Goal: Obtain resource: Download file/media

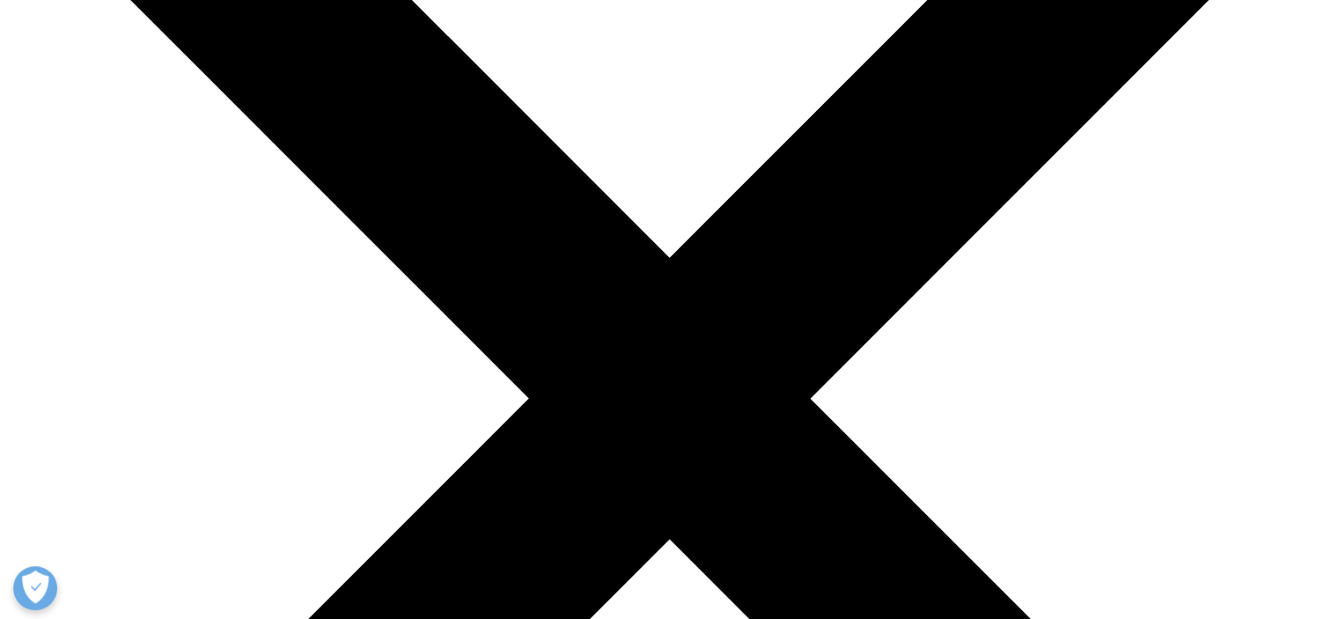
scroll to position [277, 0]
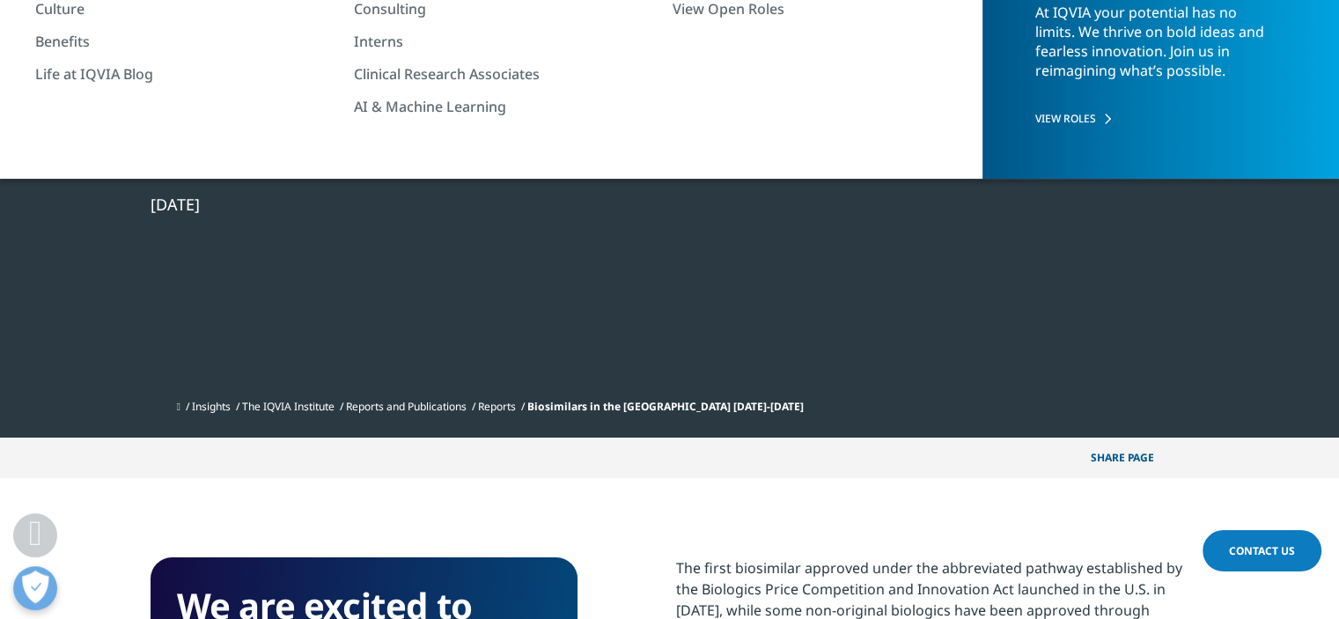
click at [1135, 128] on div at bounding box center [1020, 92] width 340 height 396
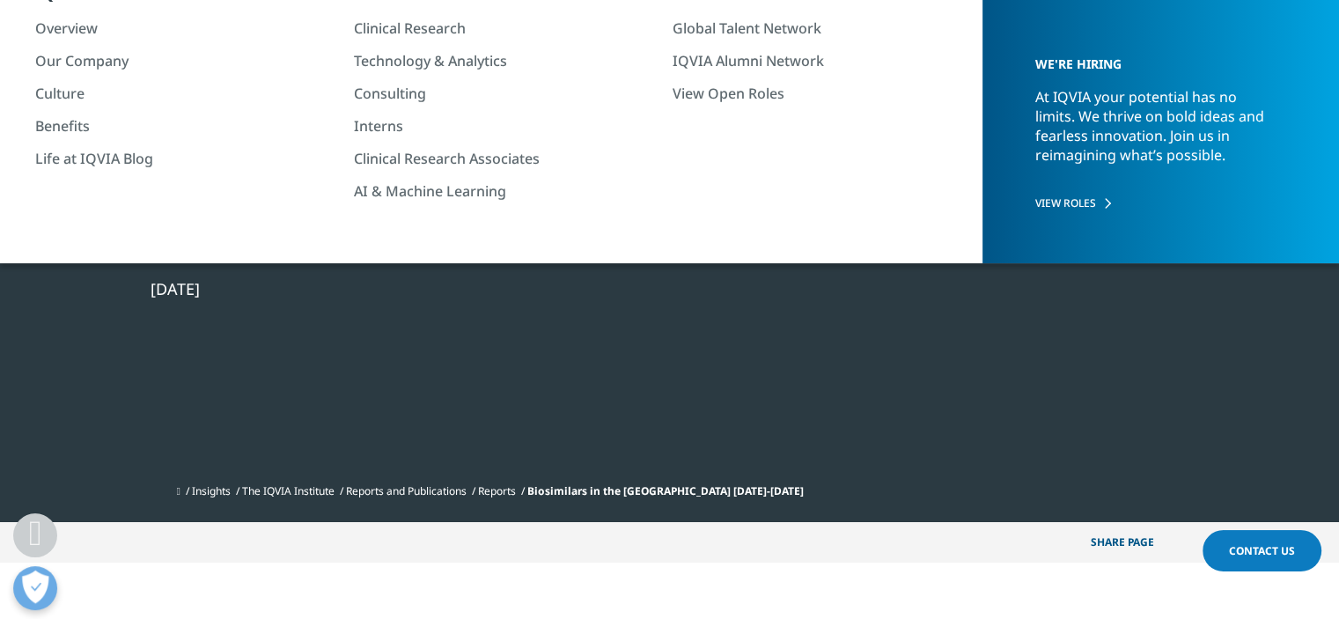
scroll to position [0, 0]
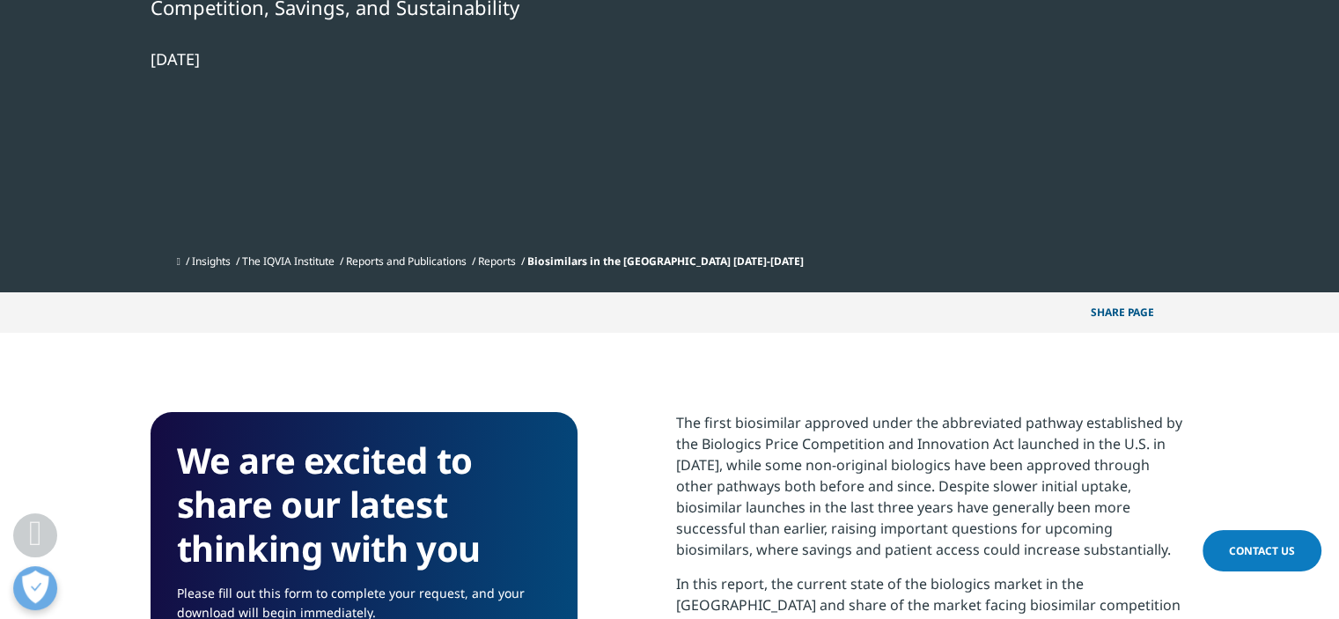
drag, startPoint x: 824, startPoint y: 414, endPoint x: 759, endPoint y: -31, distance: 449.5
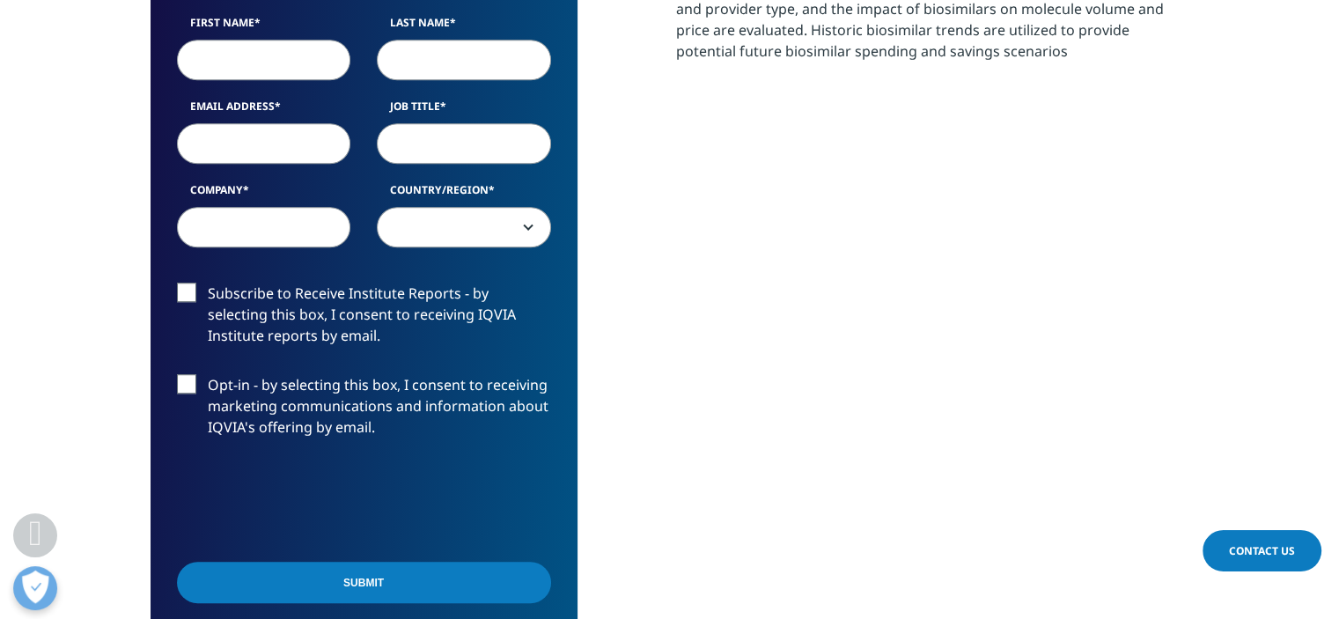
scroll to position [1081, 0]
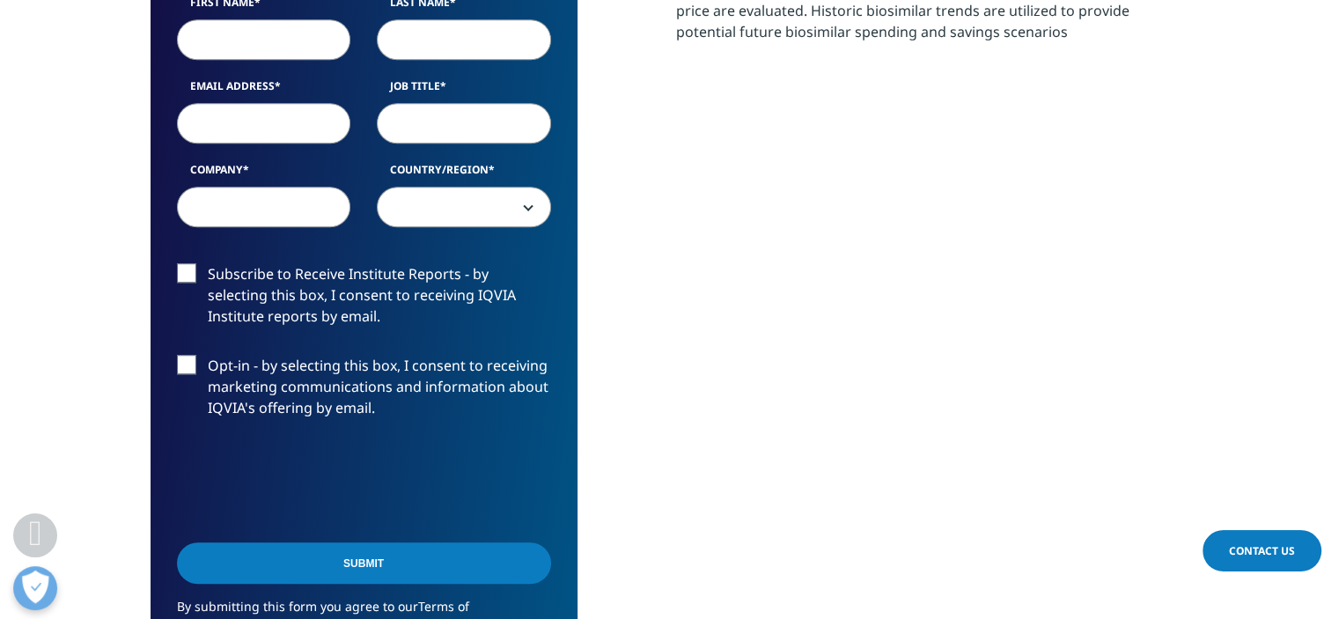
click at [488, 220] on span at bounding box center [464, 208] width 173 height 41
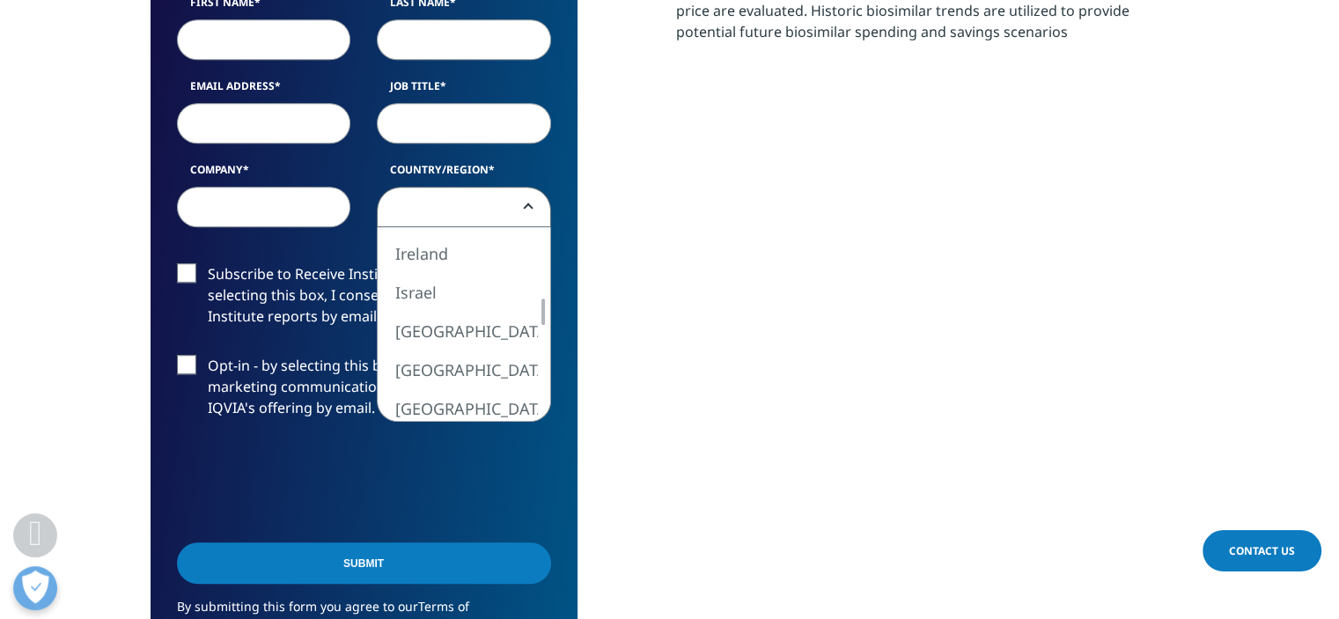
select select "Indonesia"
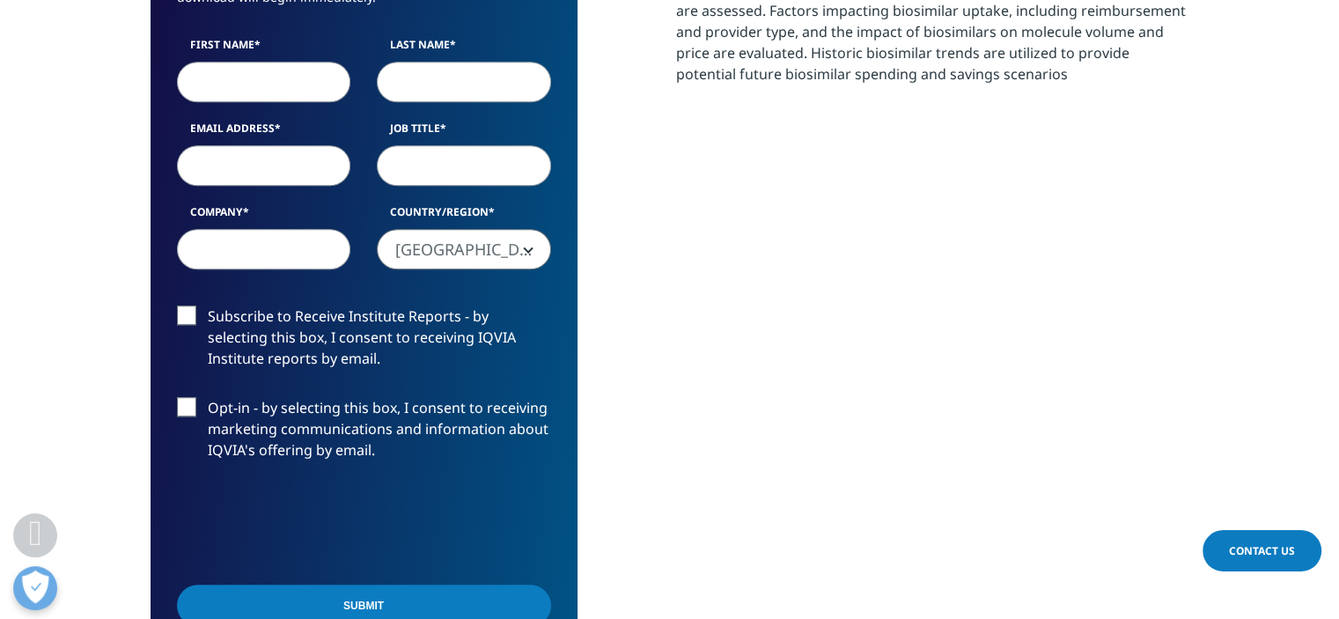
scroll to position [905, 0]
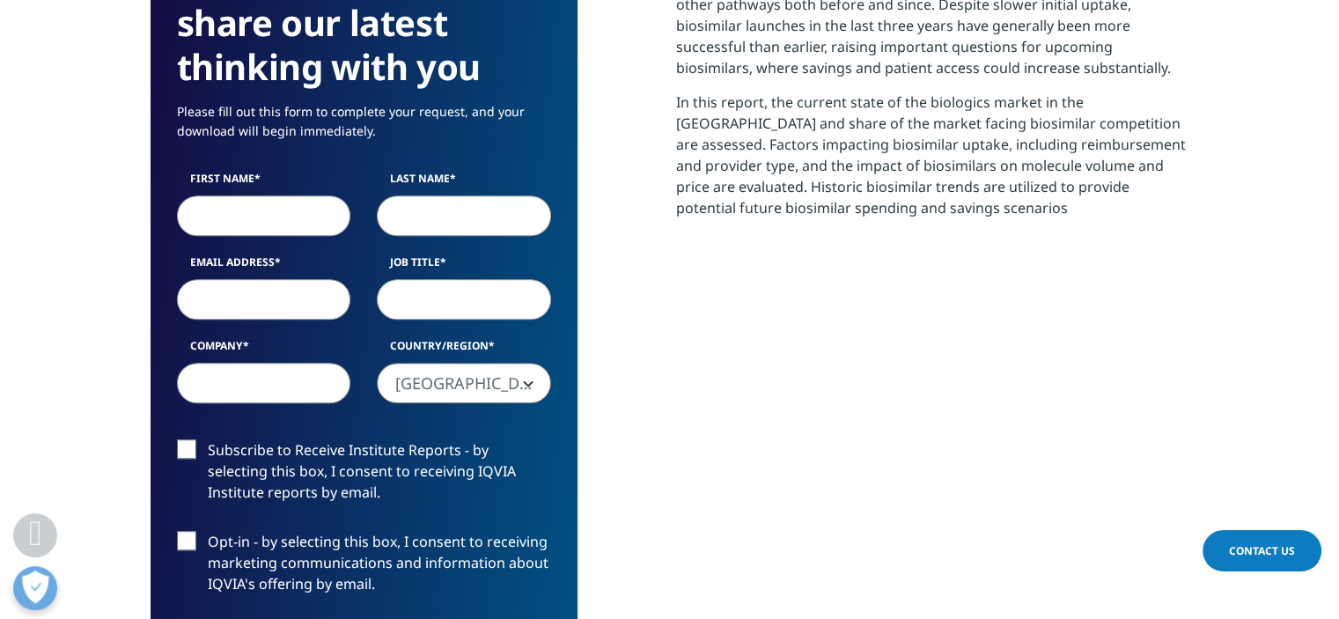
click at [217, 189] on label "First Name" at bounding box center [264, 183] width 174 height 25
click at [217, 196] on input "First Name" at bounding box center [264, 216] width 174 height 41
click at [228, 205] on input "First Name" at bounding box center [264, 216] width 174 height 41
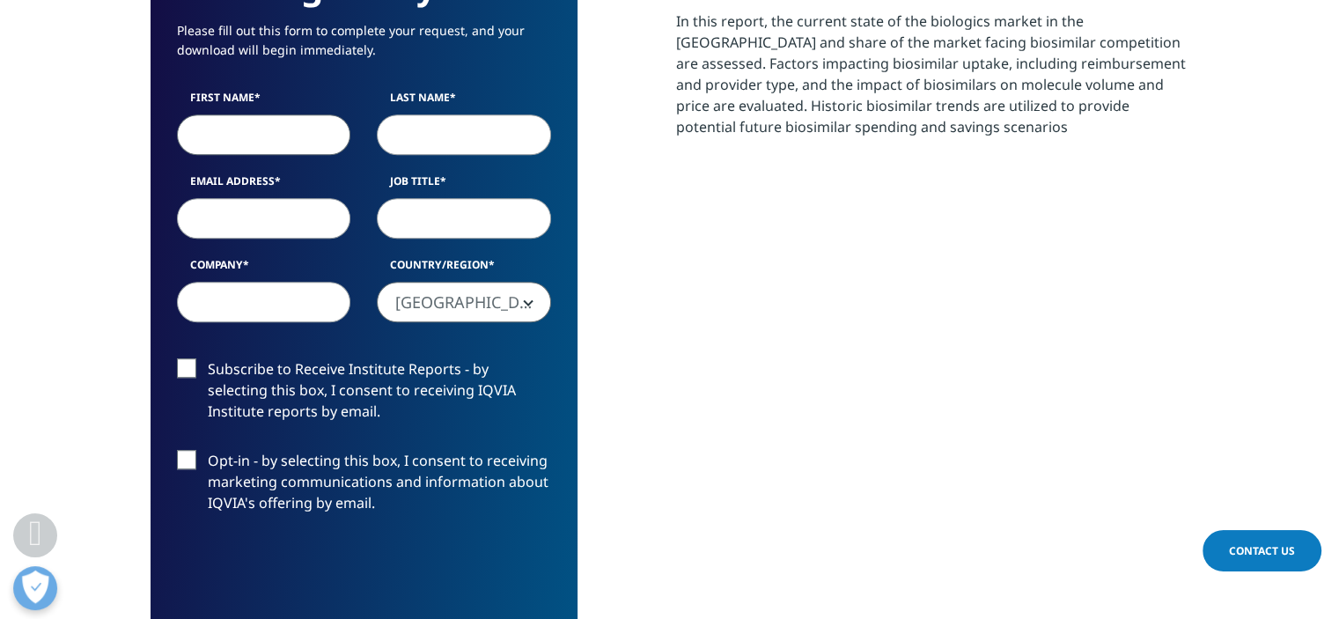
scroll to position [993, 0]
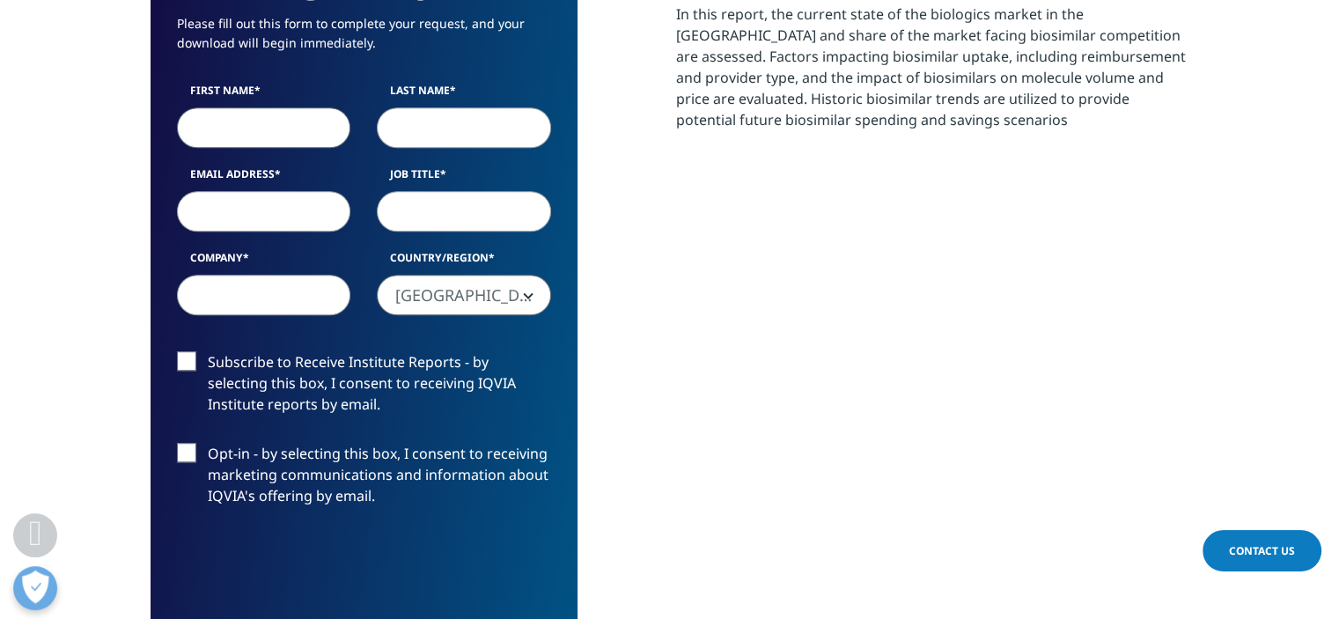
click at [269, 295] on input "Company" at bounding box center [264, 295] width 174 height 41
click at [277, 299] on input "Company" at bounding box center [264, 295] width 174 height 41
type input "-"
click at [465, 203] on input "Job Title" at bounding box center [464, 211] width 174 height 41
type input "Student"
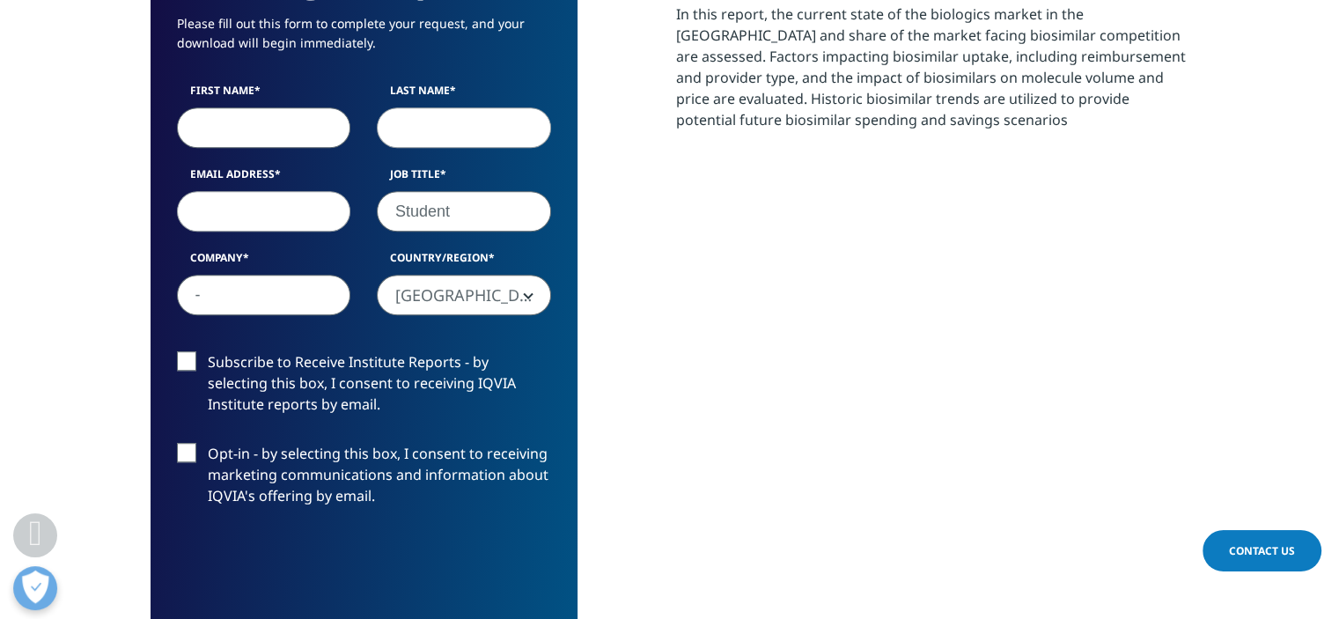
click at [232, 142] on input "First Name" at bounding box center [264, 127] width 174 height 41
type input "Marchell"
click at [454, 121] on input "Last Name" at bounding box center [464, 127] width 174 height 41
type input "Indra"
click at [288, 218] on input "Email Address" at bounding box center [264, 211] width 174 height 41
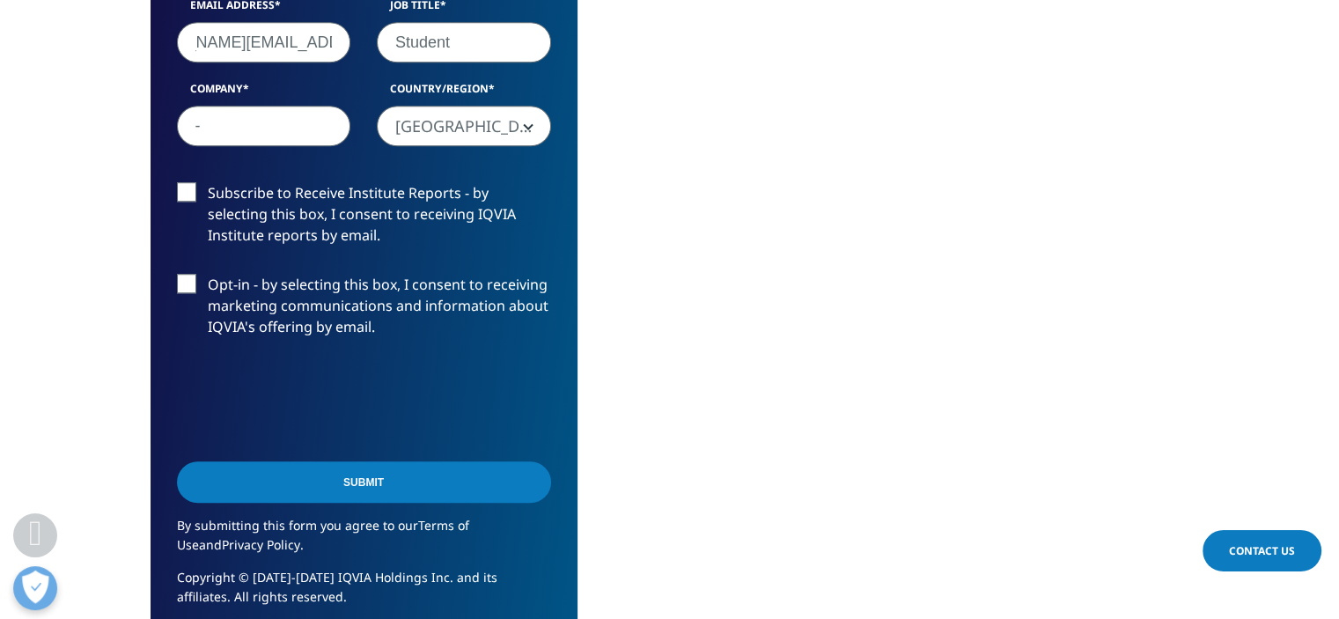
scroll to position [1169, 0]
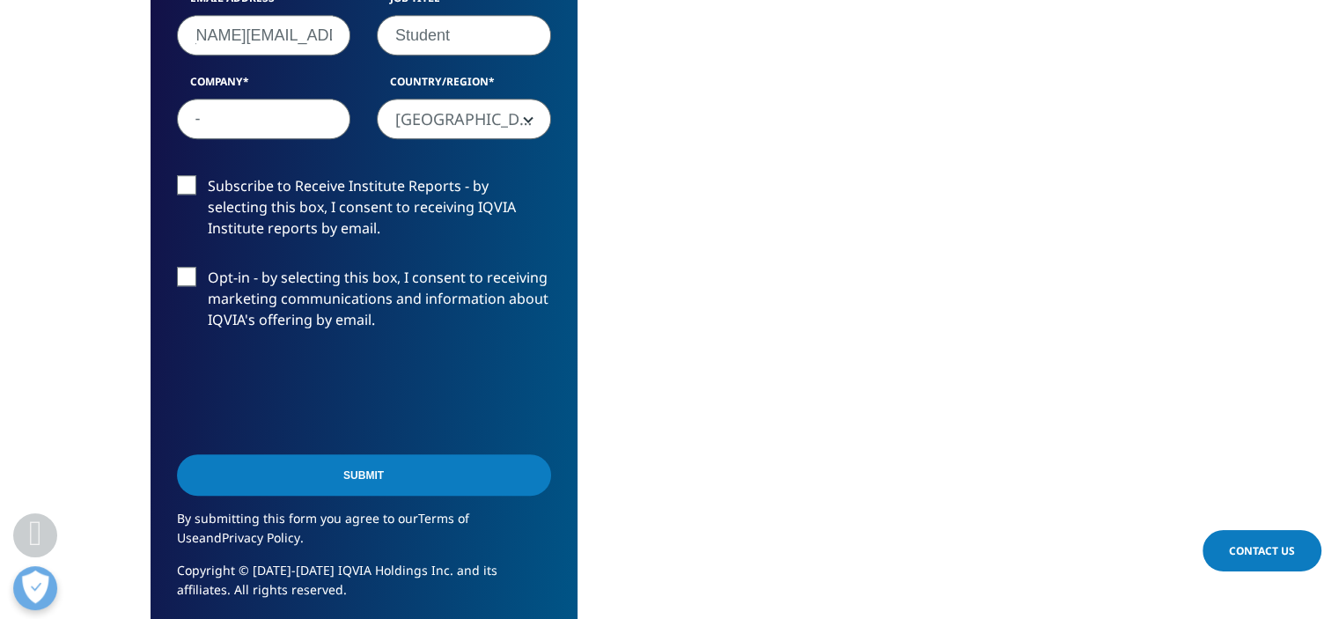
type input "marchell.indra@lsafglobal.com"
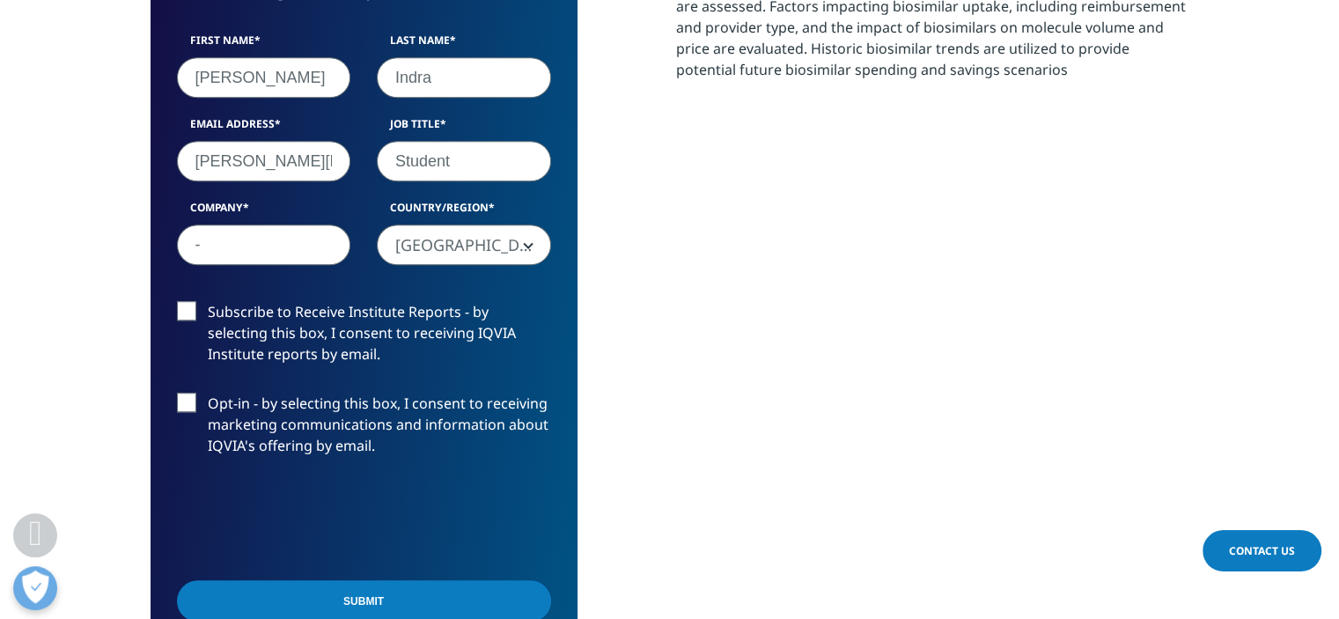
scroll to position [905, 0]
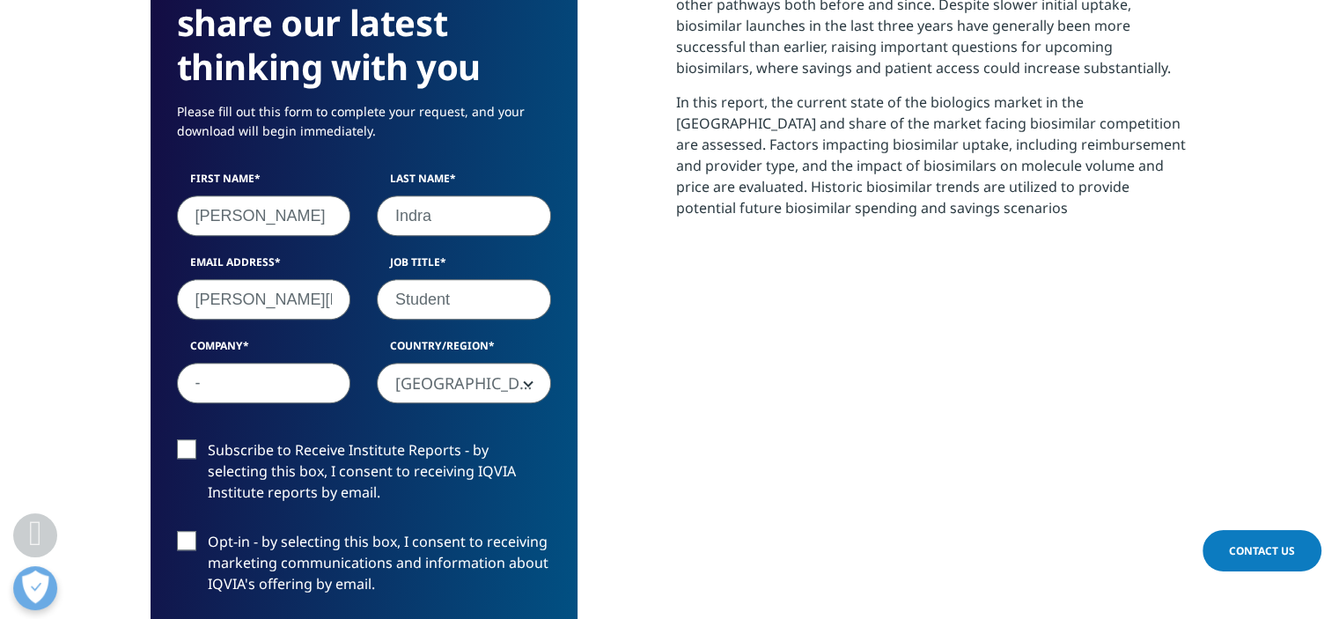
click at [289, 293] on input "marchell.indra@lsafglobal.com" at bounding box center [264, 299] width 174 height 41
drag, startPoint x: 313, startPoint y: 299, endPoint x: 366, endPoint y: 303, distance: 53.9
click at [366, 303] on div "First Name Marchell Last Name Indra Email Address marchell.indra@lsafglobal.com…" at bounding box center [364, 296] width 401 height 251
click at [298, 294] on input "marchell.indra@lsafglobal.com" at bounding box center [264, 299] width 174 height 41
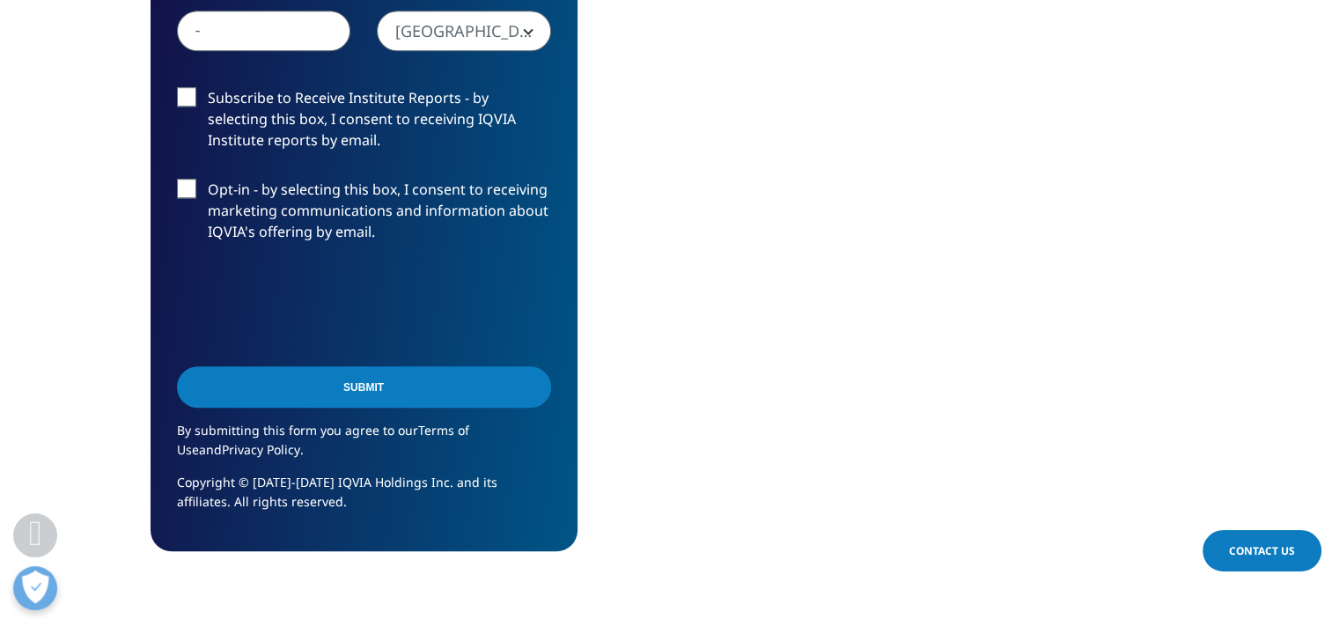
scroll to position [0, 0]
click at [330, 376] on input "Submit" at bounding box center [364, 386] width 374 height 41
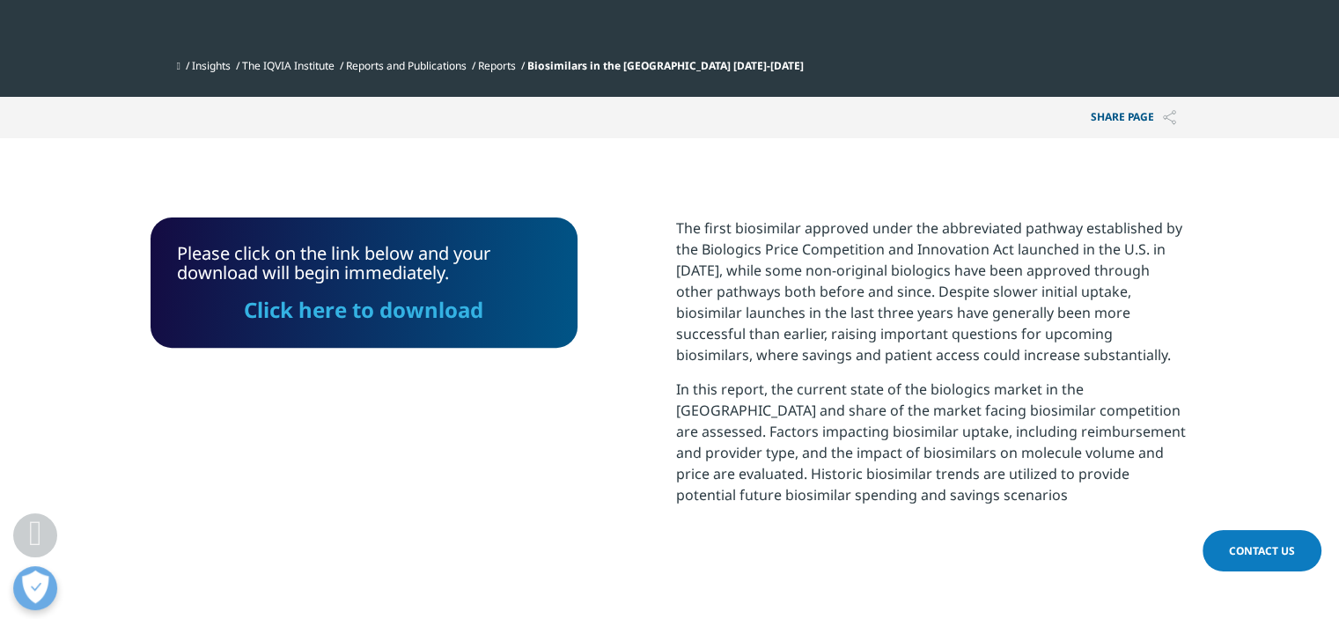
scroll to position [599, 0]
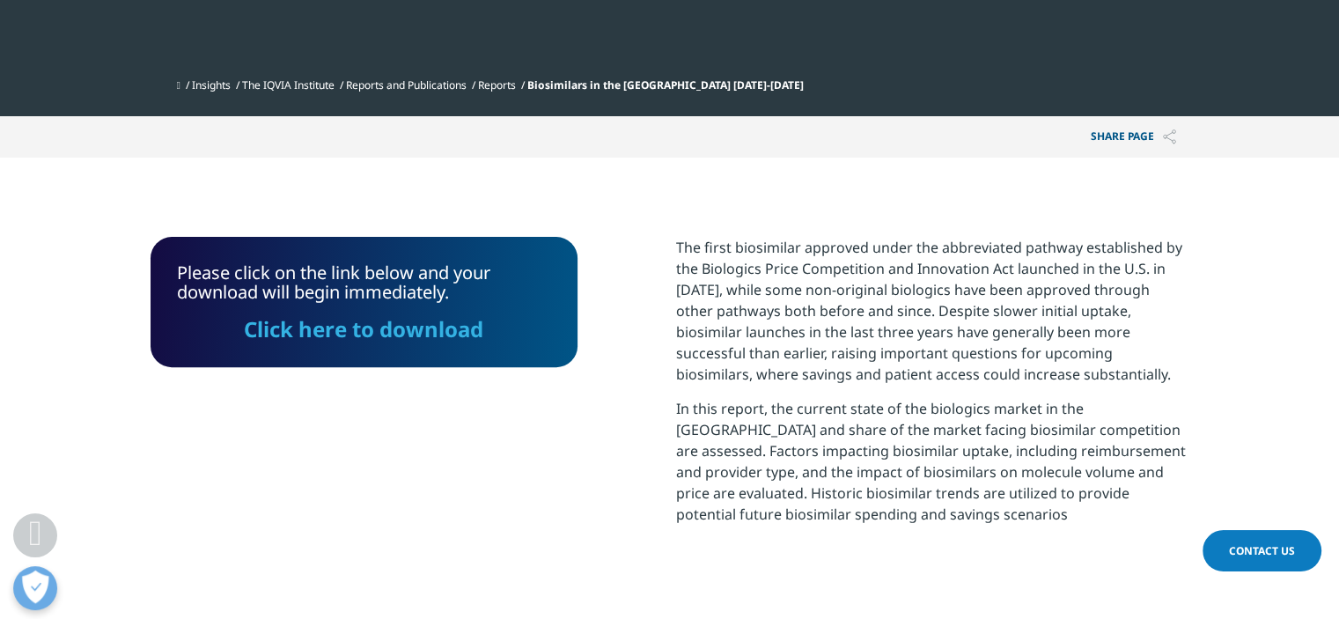
click at [387, 320] on link "Click here to download" at bounding box center [364, 328] width 240 height 29
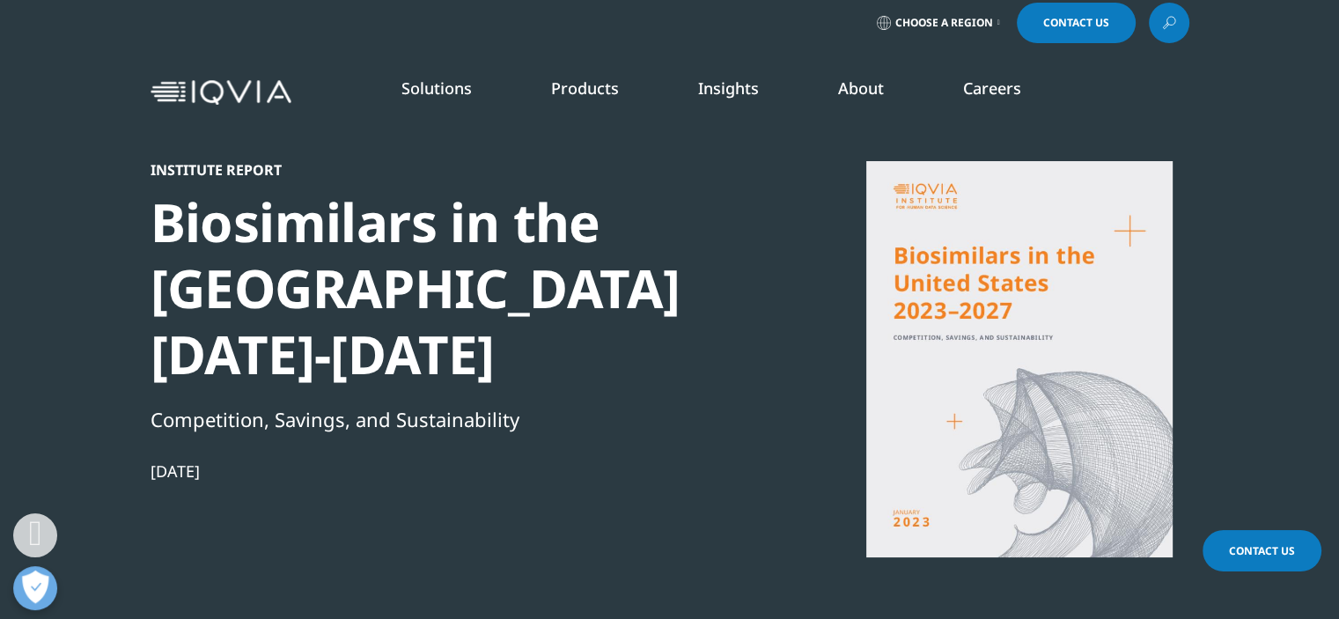
scroll to position [0, 0]
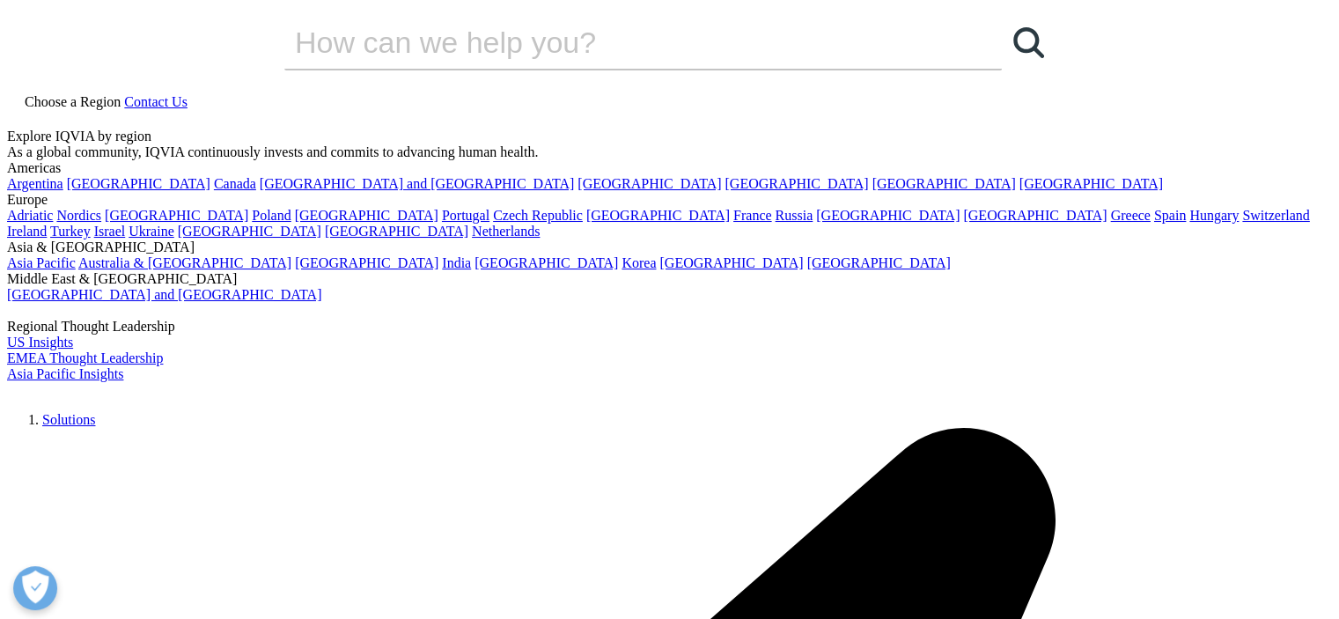
scroll to position [345, 1039]
